Goal: Information Seeking & Learning: Learn about a topic

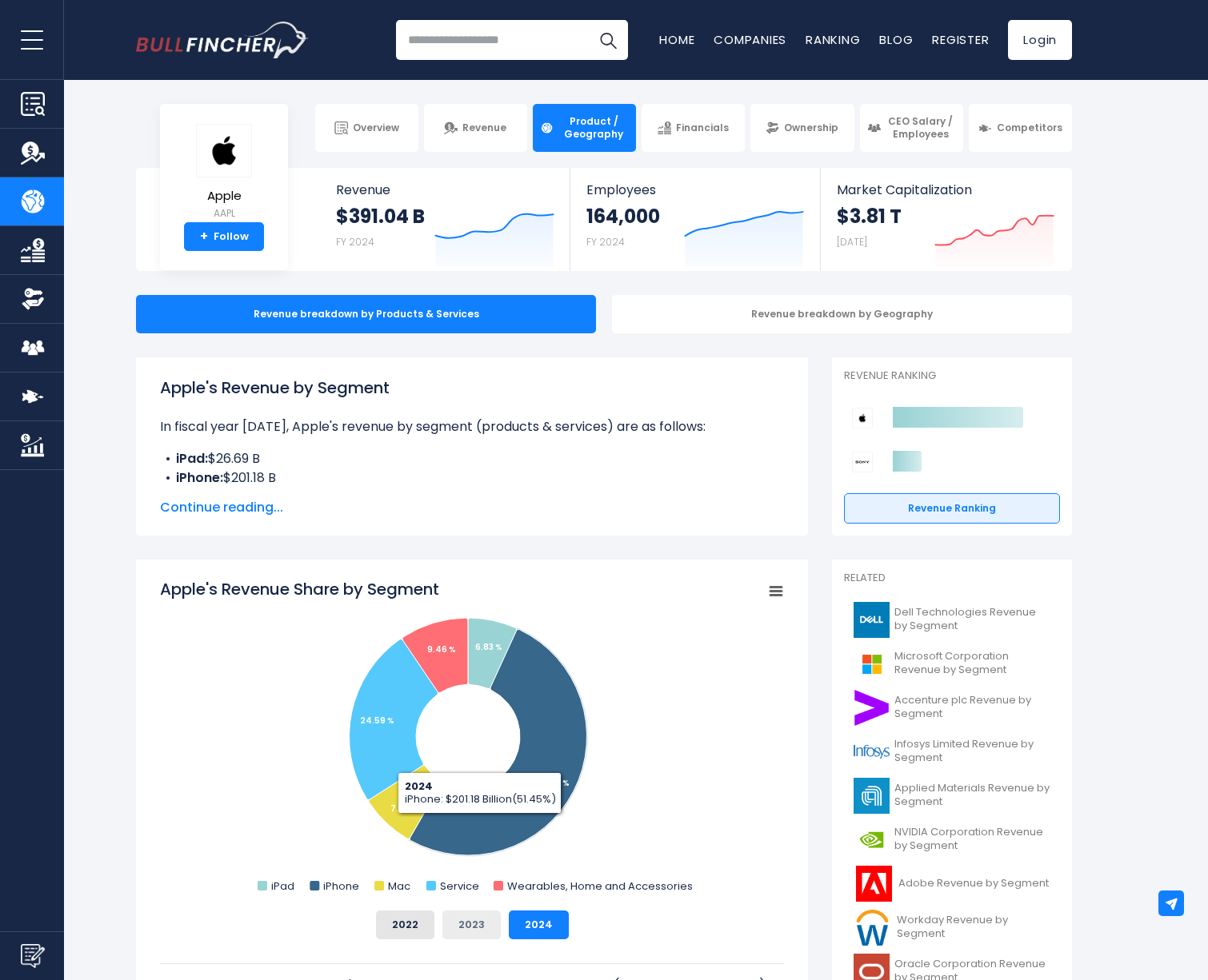
click at [475, 930] on button "2023" at bounding box center [471, 925] width 58 height 28
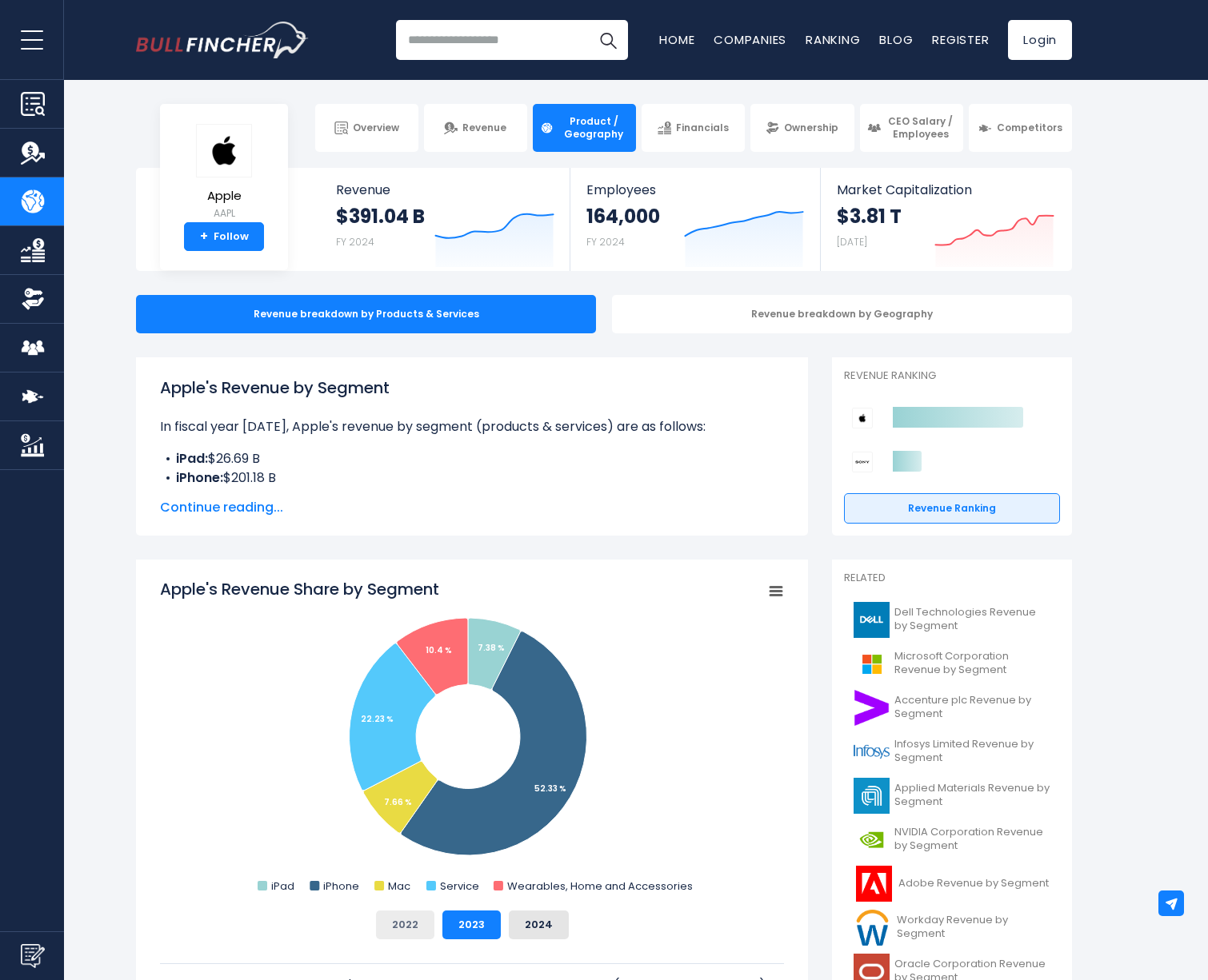
click at [391, 922] on button "2022" at bounding box center [405, 925] width 58 height 28
click at [498, 922] on button "2023" at bounding box center [471, 925] width 58 height 28
click at [524, 924] on button "2024" at bounding box center [539, 925] width 60 height 28
click at [453, 925] on button "2023" at bounding box center [471, 925] width 58 height 28
click at [540, 915] on button "2024" at bounding box center [539, 925] width 60 height 28
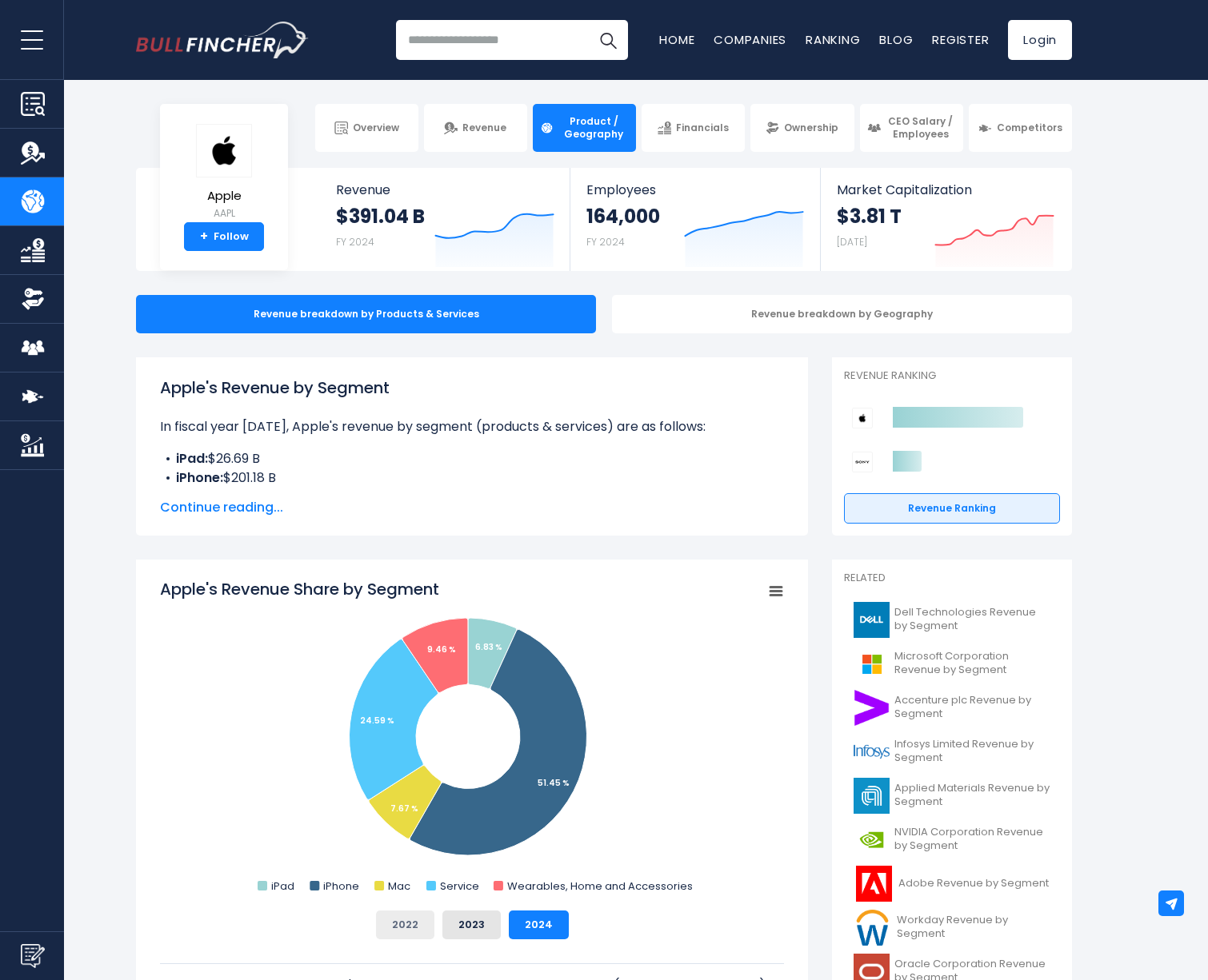
click at [408, 919] on button "2022" at bounding box center [405, 925] width 58 height 28
click at [470, 919] on button "2023" at bounding box center [471, 925] width 58 height 28
click at [533, 918] on button "2024" at bounding box center [539, 925] width 60 height 28
click at [394, 928] on button "2022" at bounding box center [405, 925] width 58 height 28
click at [451, 925] on button "2023" at bounding box center [471, 925] width 58 height 28
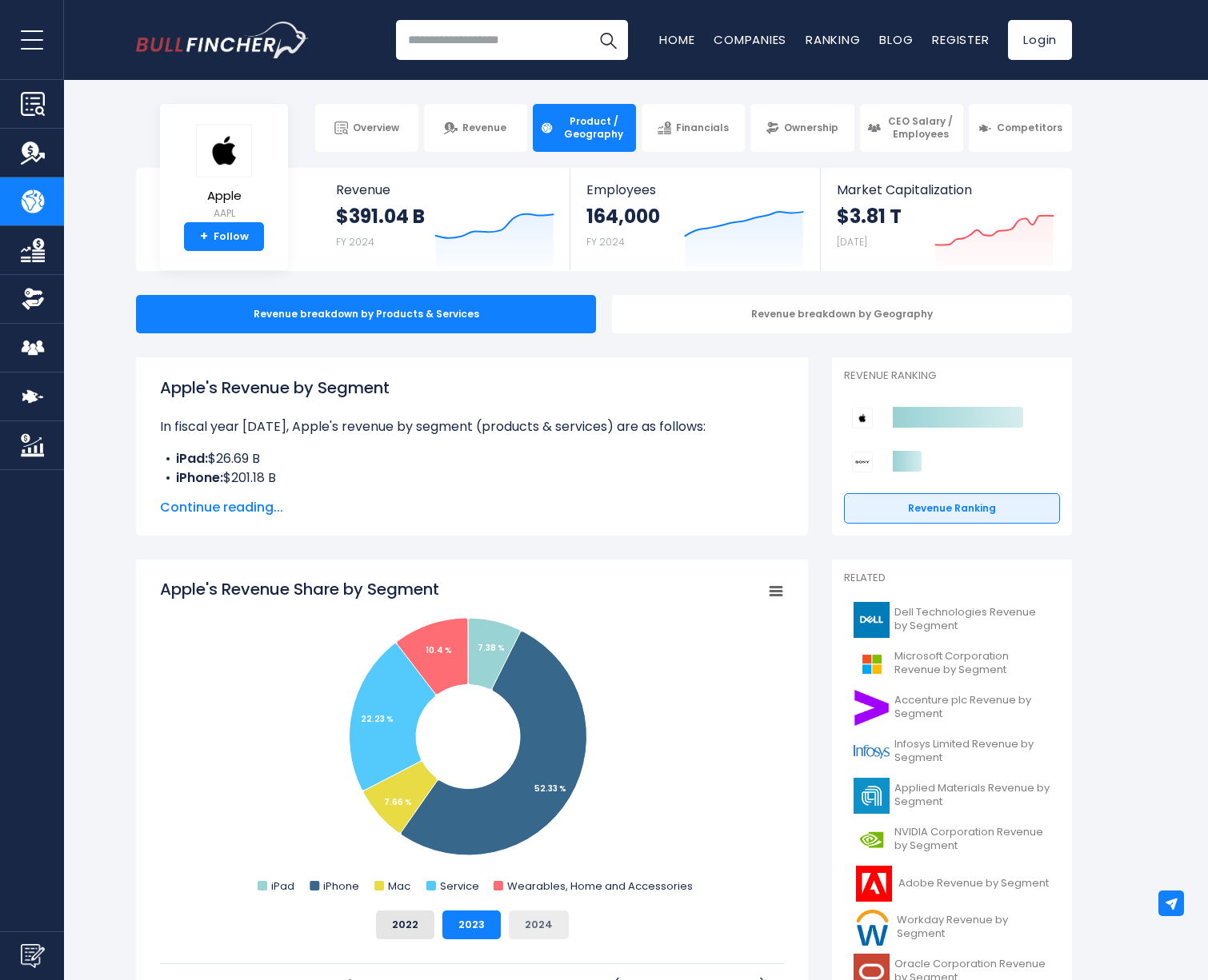
click at [511, 925] on button "2024" at bounding box center [539, 925] width 60 height 28
click at [408, 923] on button "2022" at bounding box center [405, 925] width 58 height 28
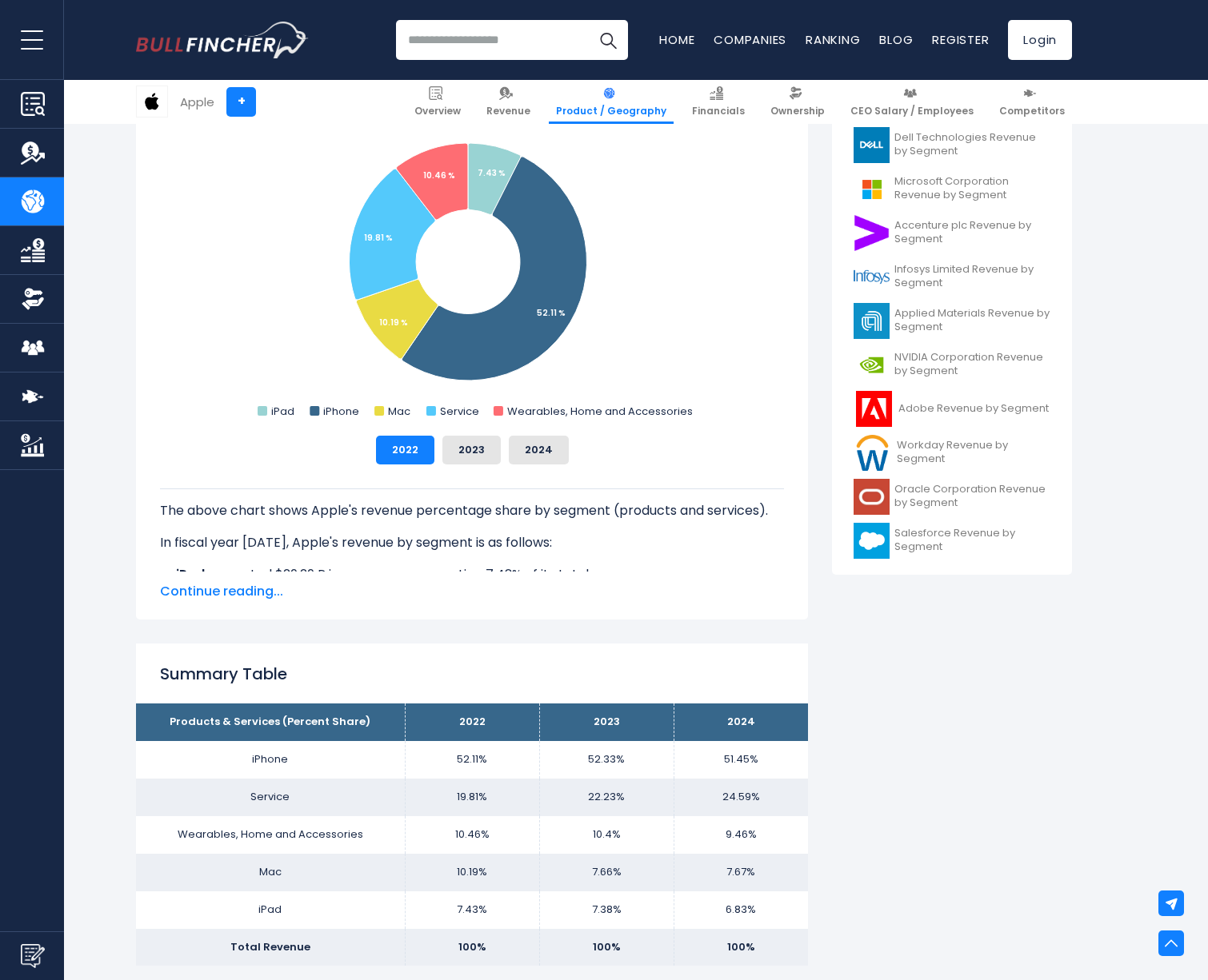
scroll to position [230, 0]
